Goal: Information Seeking & Learning: Learn about a topic

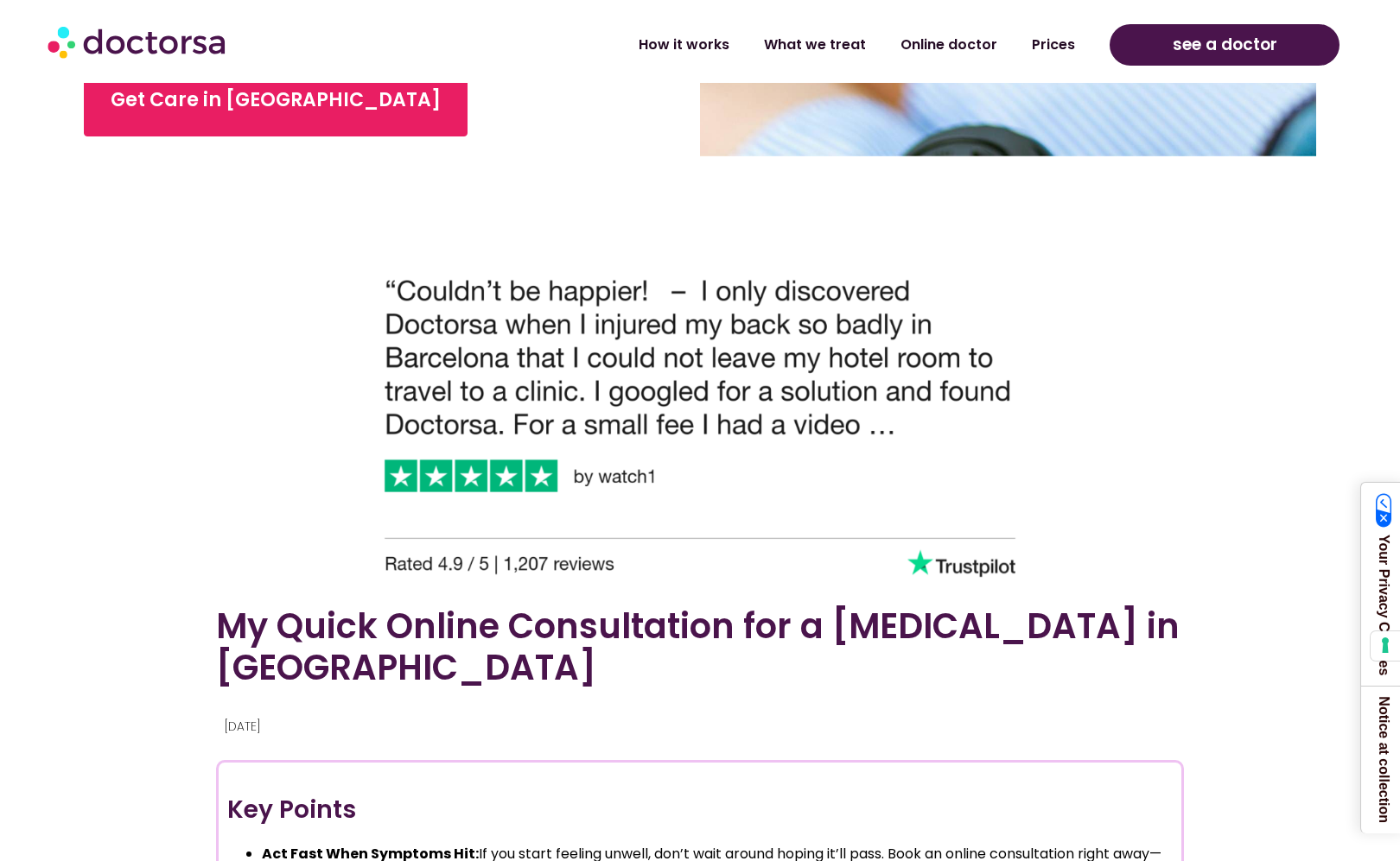
scroll to position [647, 0]
